Goal: Task Accomplishment & Management: Manage account settings

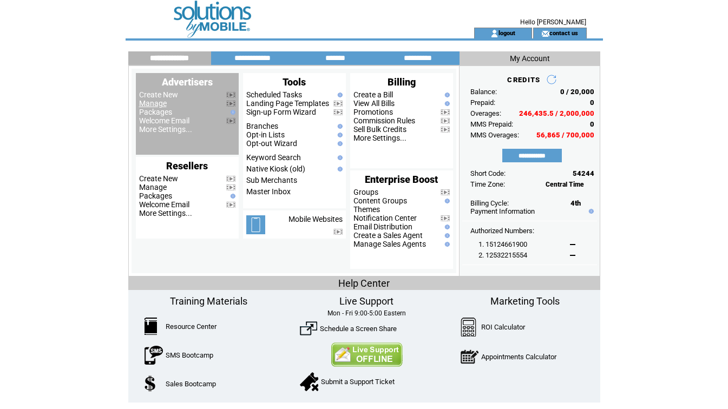
click at [155, 103] on link "Manage" at bounding box center [153, 103] width 28 height 9
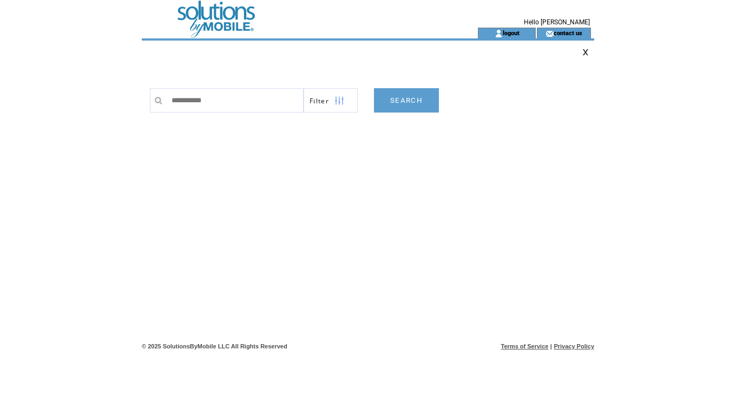
type input "**********"
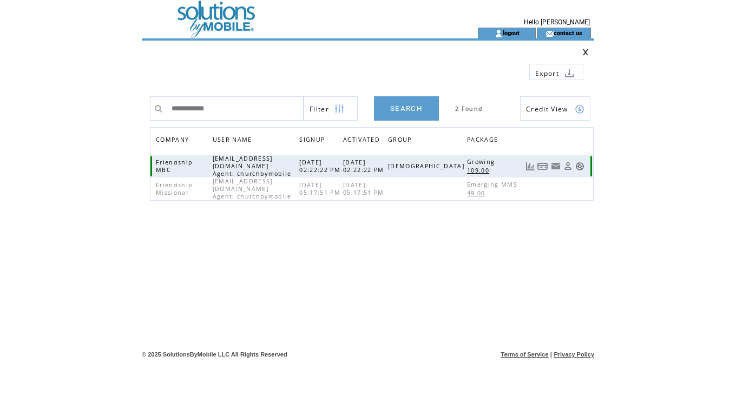
click at [539, 162] on link at bounding box center [543, 166] width 11 height 9
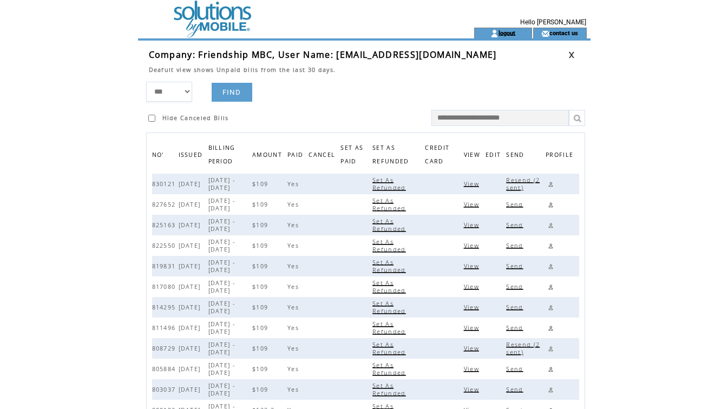
click at [508, 30] on link "logout" at bounding box center [507, 32] width 17 height 7
